Goal: Transaction & Acquisition: Purchase product/service

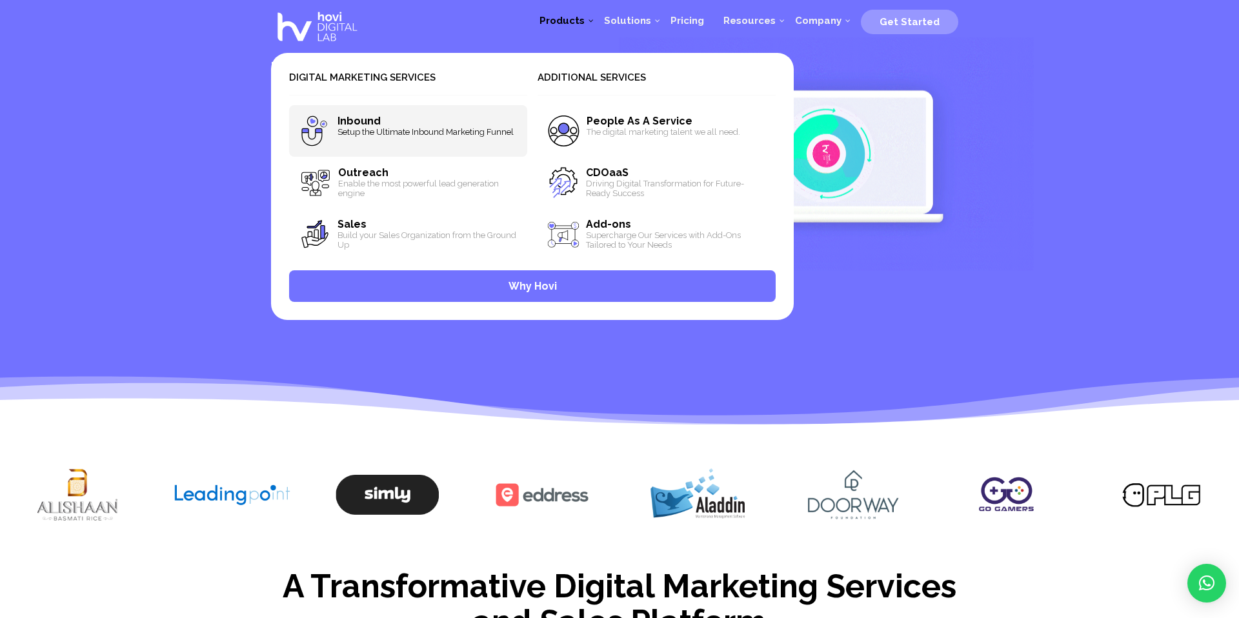
click at [425, 134] on span "Setup the Ultimate Inbound Marketing Funnel" at bounding box center [428, 132] width 180 height 10
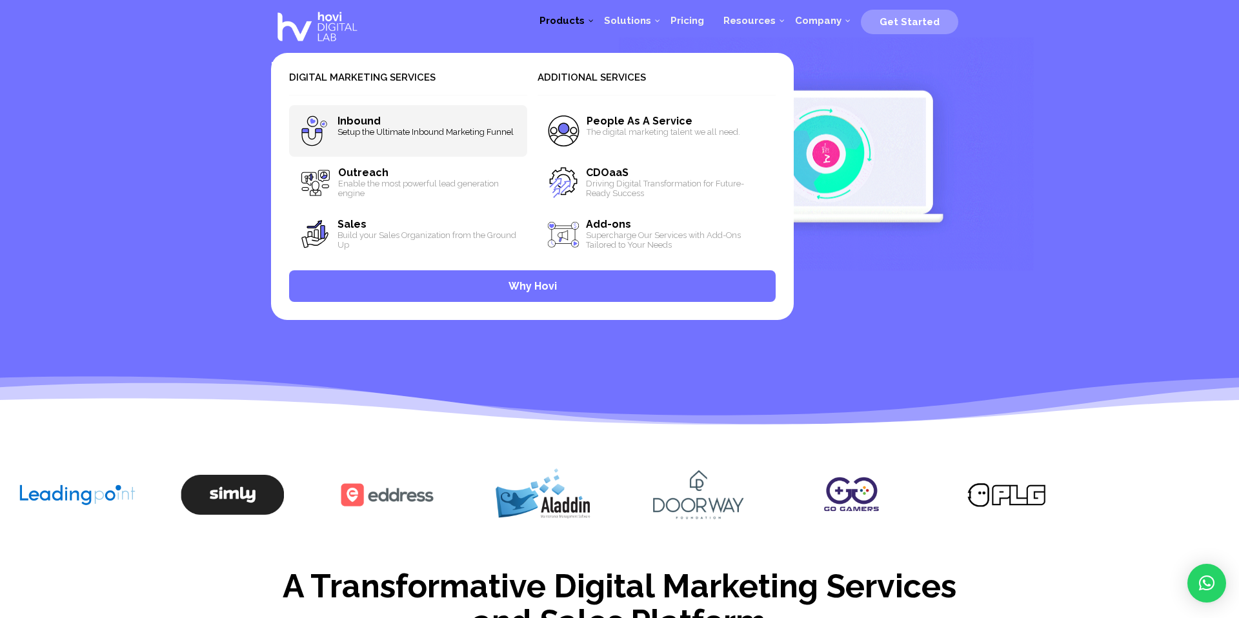
click at [425, 134] on span "Setup the Ultimate Inbound Marketing Funnel" at bounding box center [428, 132] width 180 height 10
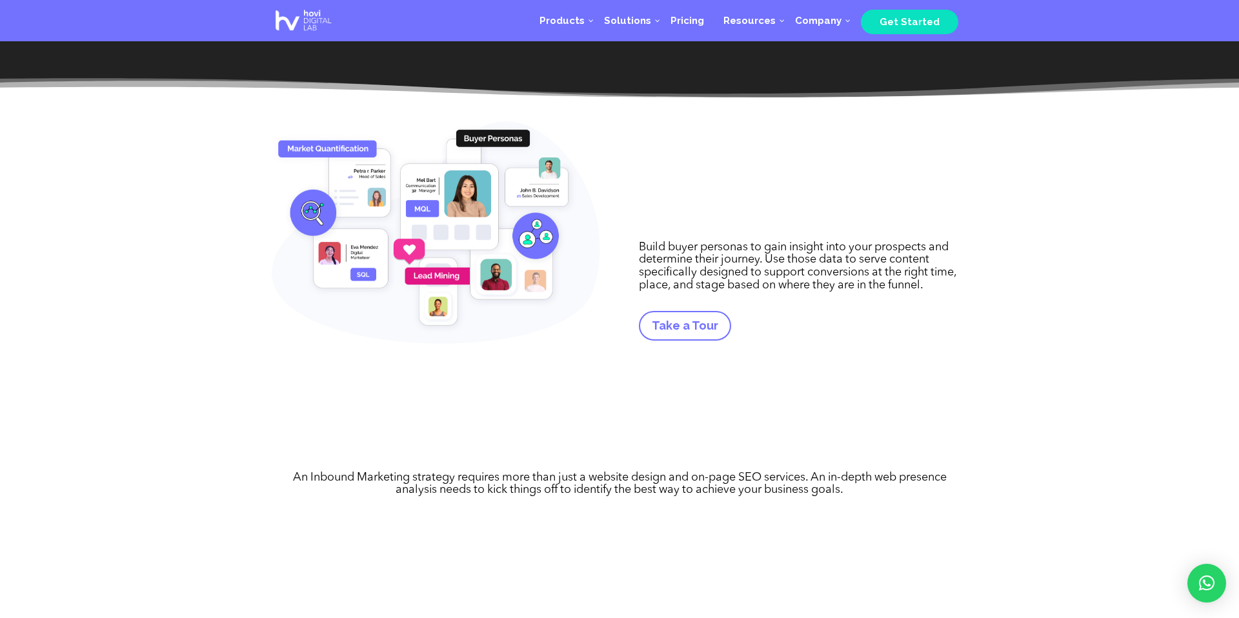
scroll to position [408, 0]
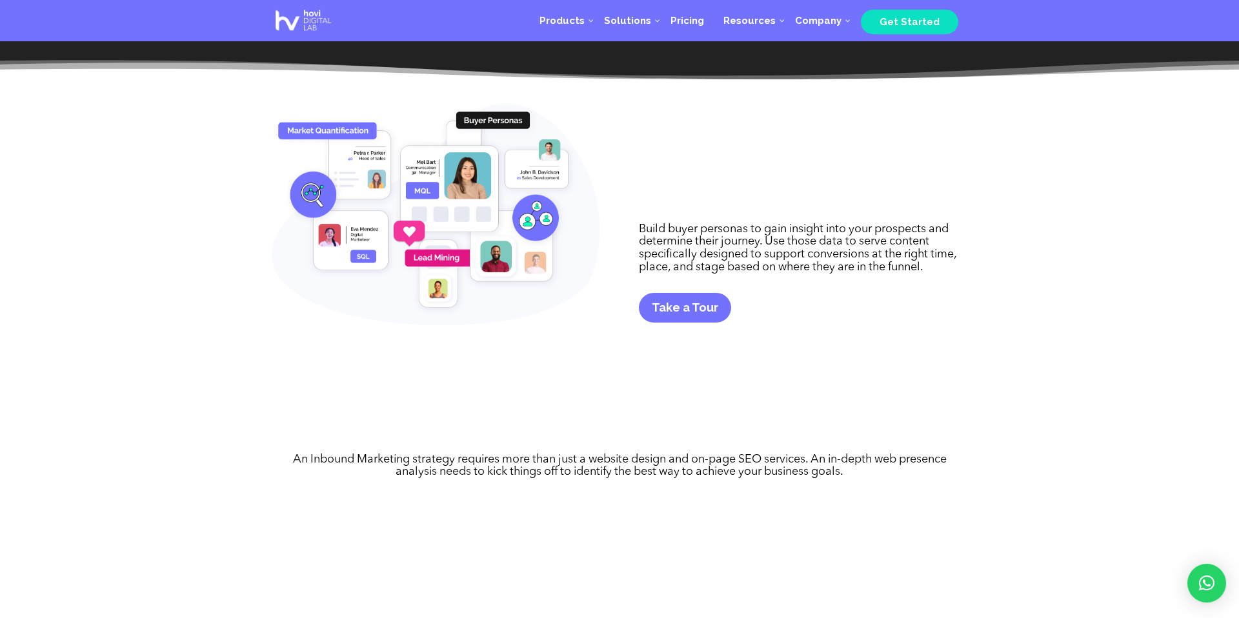
click at [702, 318] on link "Take a Tour" at bounding box center [685, 307] width 92 height 29
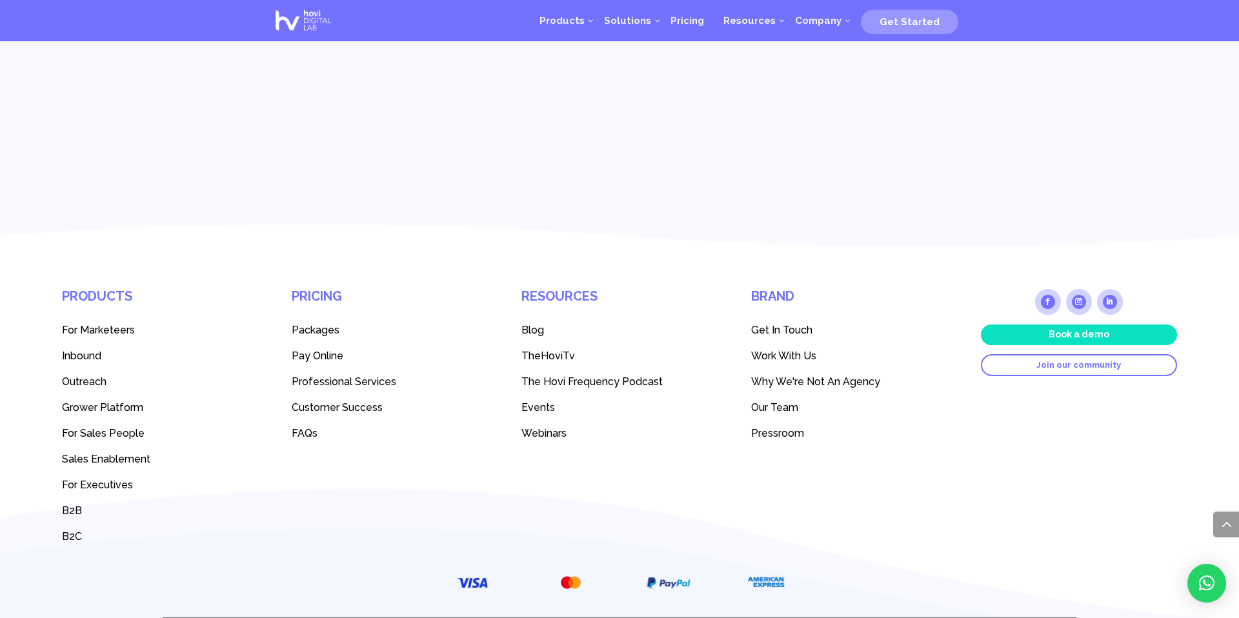
scroll to position [1650, 0]
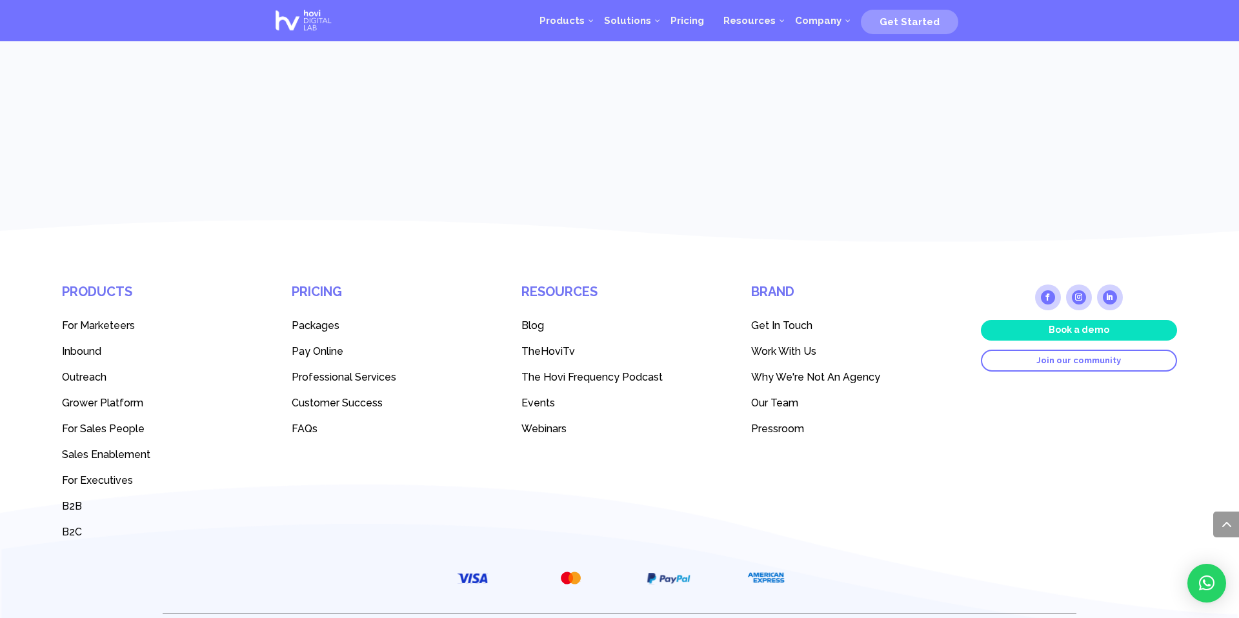
click at [325, 320] on span "Packages" at bounding box center [316, 326] width 48 height 12
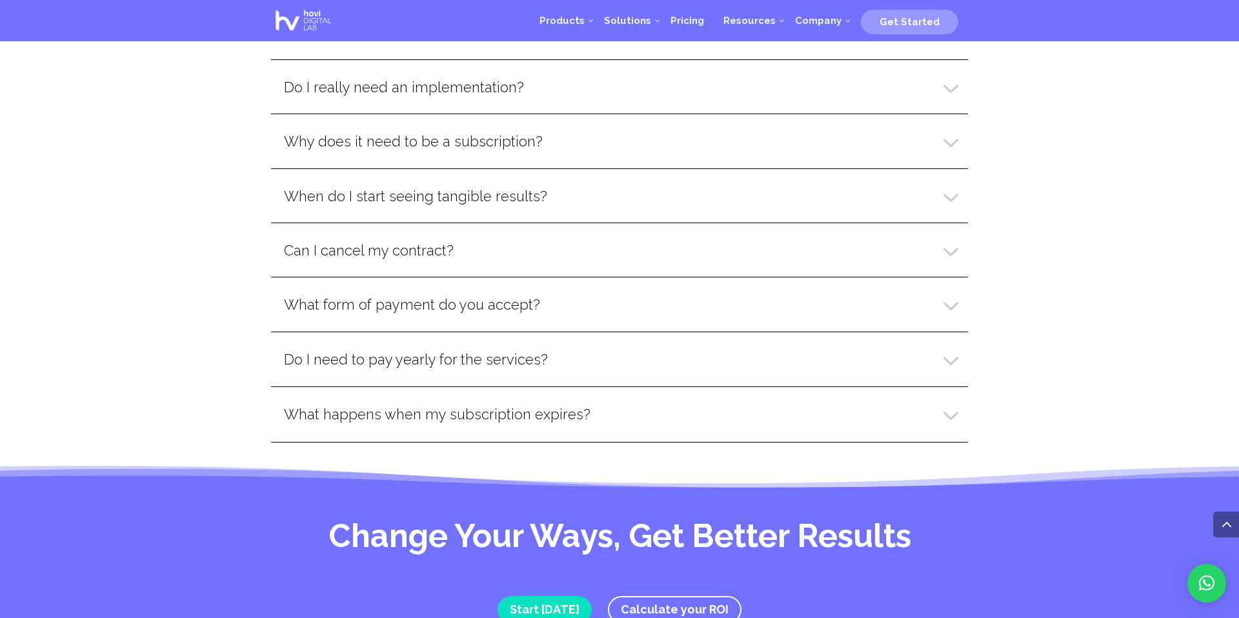
scroll to position [2987, 0]
